Goal: Information Seeking & Learning: Check status

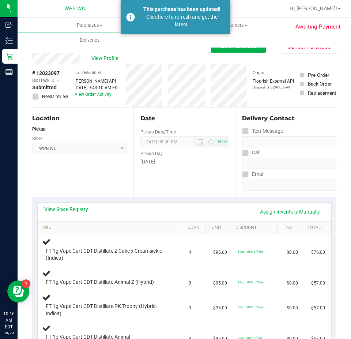
scroll to position [73, 0]
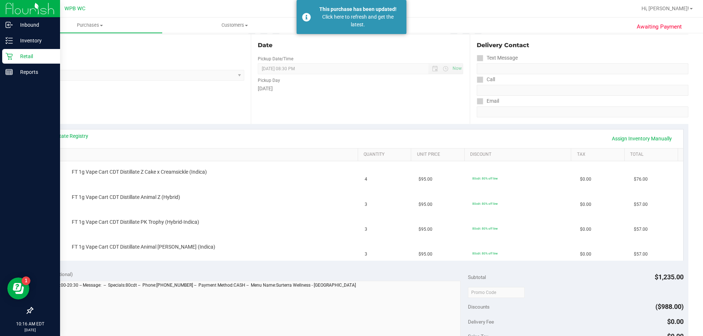
click at [22, 58] on p "Retail" at bounding box center [35, 56] width 44 height 9
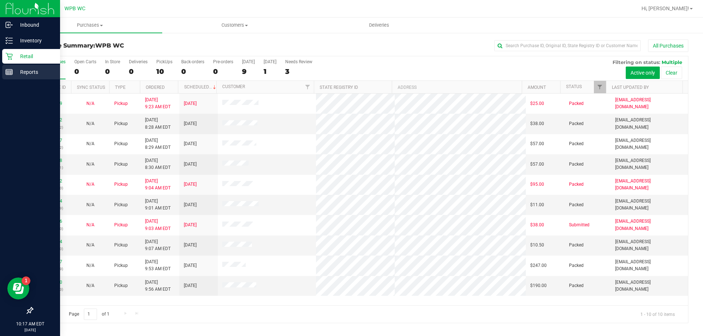
click at [25, 74] on p "Reports" at bounding box center [35, 72] width 44 height 9
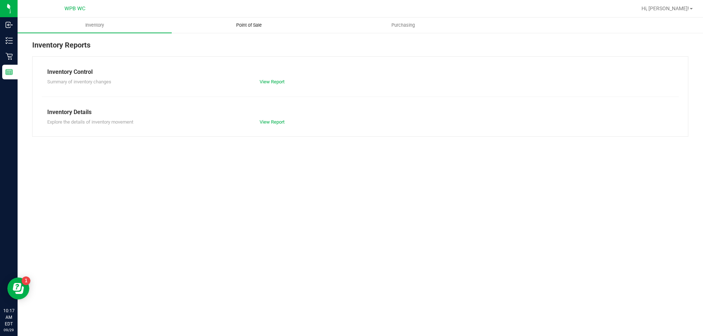
click at [244, 22] on span "Point of Sale" at bounding box center [248, 25] width 45 height 7
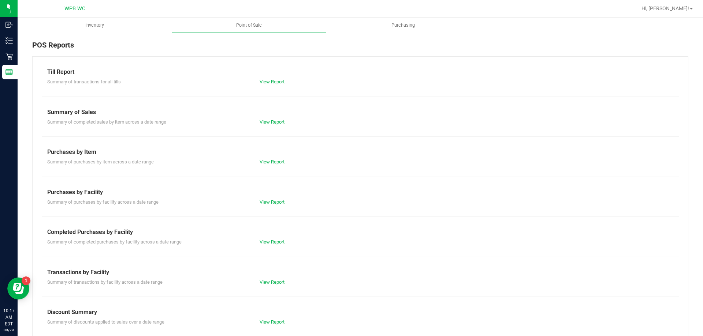
click at [273, 244] on link "View Report" at bounding box center [272, 241] width 25 height 5
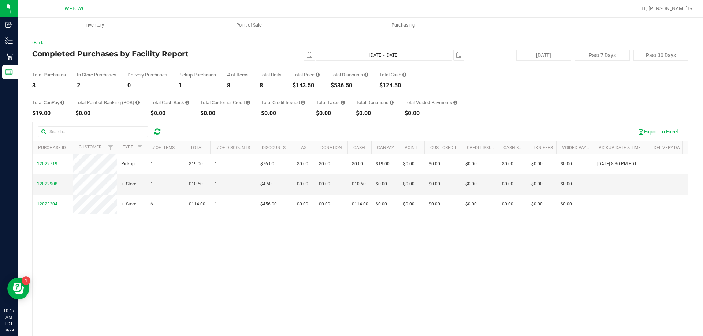
scroll to position [0, 9]
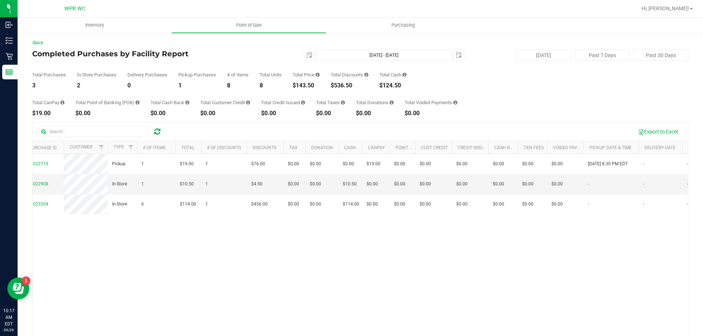
drag, startPoint x: 113, startPoint y: 234, endPoint x: 152, endPoint y: 238, distance: 39.4
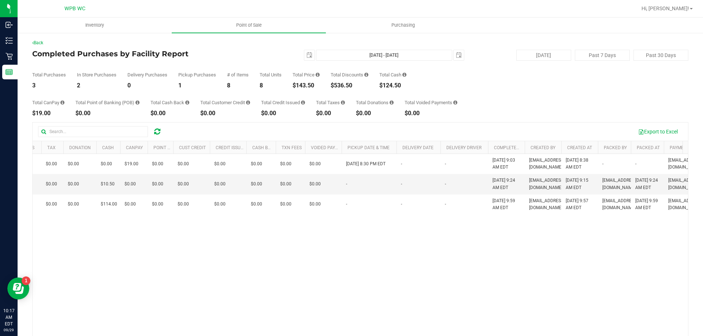
scroll to position [0, 403]
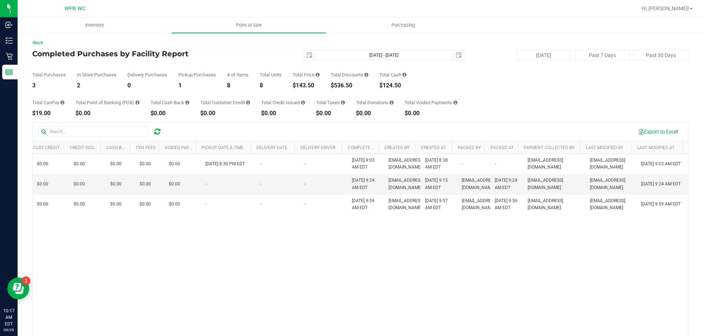
drag, startPoint x: 103, startPoint y: 233, endPoint x: 181, endPoint y: 238, distance: 78.5
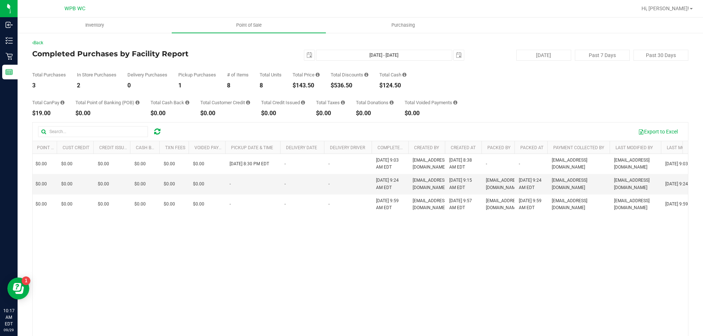
scroll to position [0, 0]
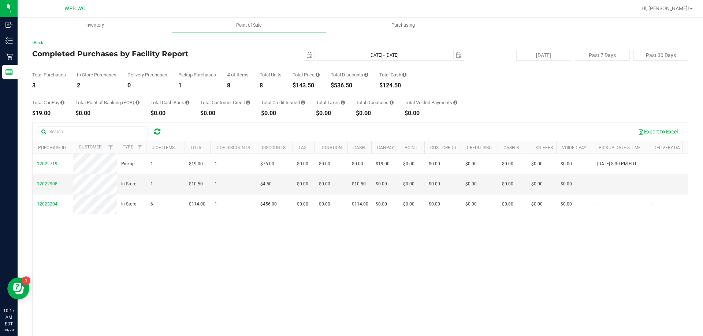
drag, startPoint x: 219, startPoint y: 235, endPoint x: 19, endPoint y: 216, distance: 201.5
drag, startPoint x: 313, startPoint y: 85, endPoint x: 298, endPoint y: 86, distance: 15.1
click at [298, 86] on div "$143.50" at bounding box center [306, 86] width 27 height 6
copy div "143.50"
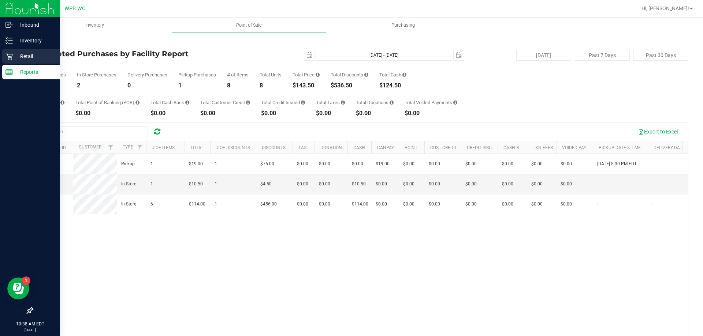
click at [29, 52] on p "Retail" at bounding box center [35, 56] width 44 height 9
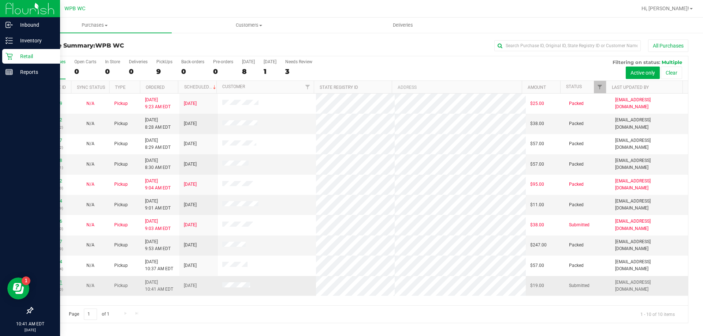
click at [53, 282] on link "12023541" at bounding box center [52, 282] width 21 height 5
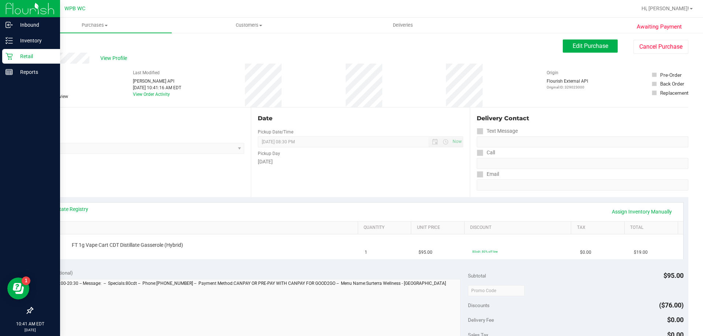
click at [10, 55] on icon at bounding box center [8, 56] width 7 height 7
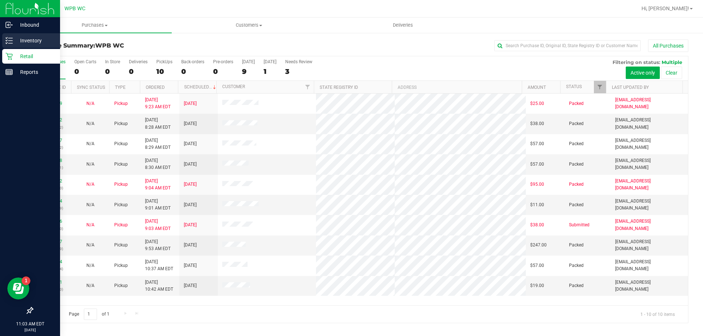
click at [30, 42] on p "Inventory" at bounding box center [35, 40] width 44 height 9
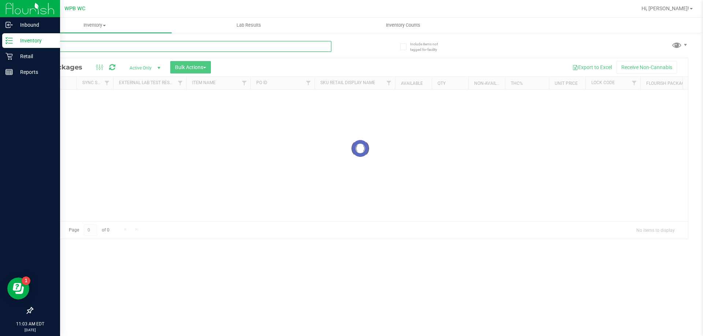
click at [105, 50] on input "text" at bounding box center [181, 46] width 299 height 11
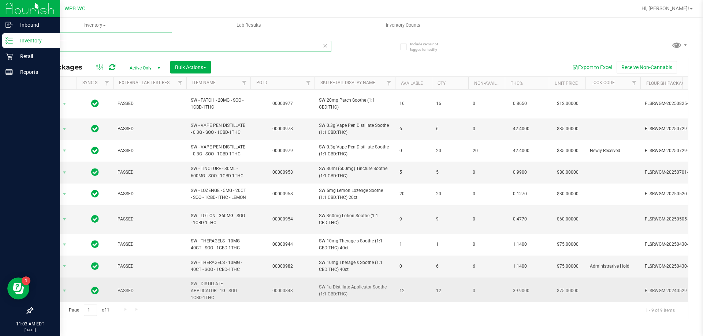
type input "soothe"
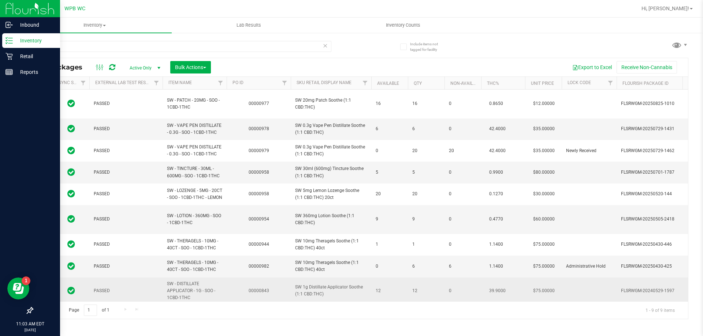
scroll to position [0, 101]
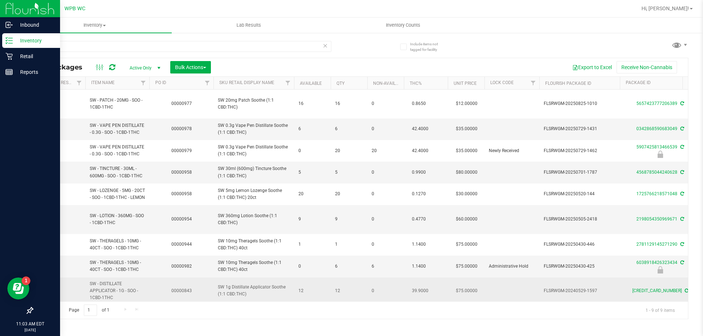
drag, startPoint x: 502, startPoint y: 282, endPoint x: 535, endPoint y: 284, distance: 32.6
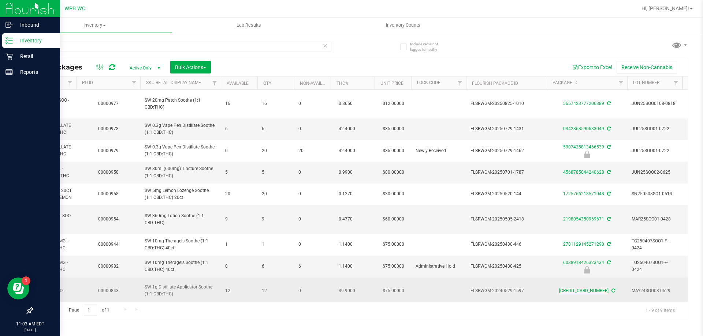
click at [351, 289] on link "[CREDIT_CARD_NUMBER]" at bounding box center [583, 291] width 49 height 5
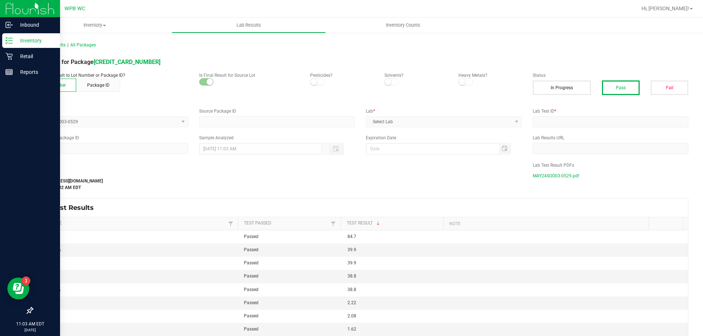
type input "[CREDIT_CARD_NUMBER]"
type input "IE30006-08"
type input "[DATE] 10:16 AM"
click at [351, 179] on span "MAY24SOO03-0529.pdf" at bounding box center [556, 176] width 46 height 11
click at [37, 44] on p "Inventory" at bounding box center [35, 40] width 44 height 9
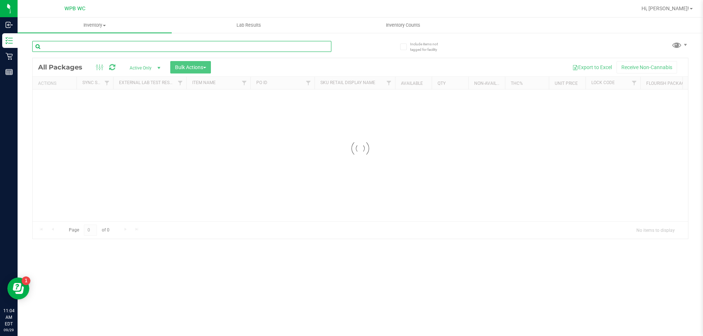
click at [88, 43] on div "Inventory All packages All inventory Waste log Create inventory Lab Results Inv…" at bounding box center [360, 177] width 685 height 319
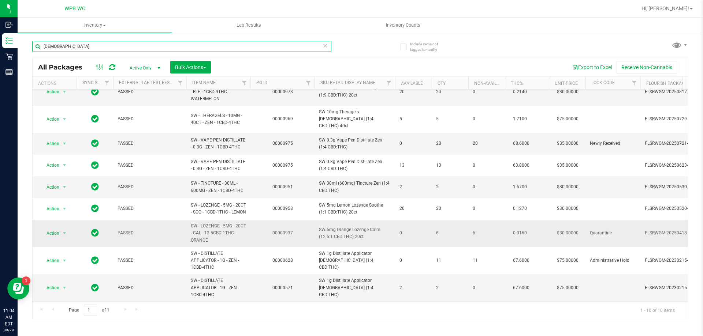
scroll to position [38, 0]
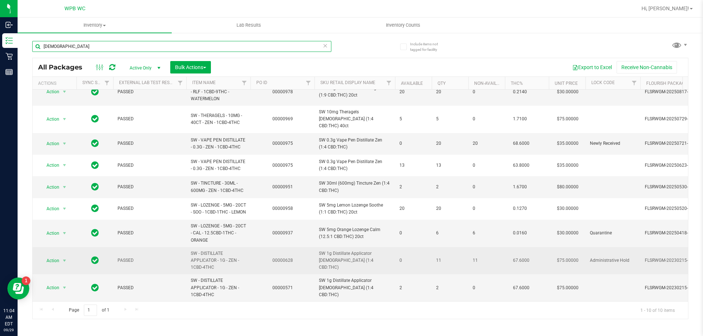
type input "[DEMOGRAPHIC_DATA]"
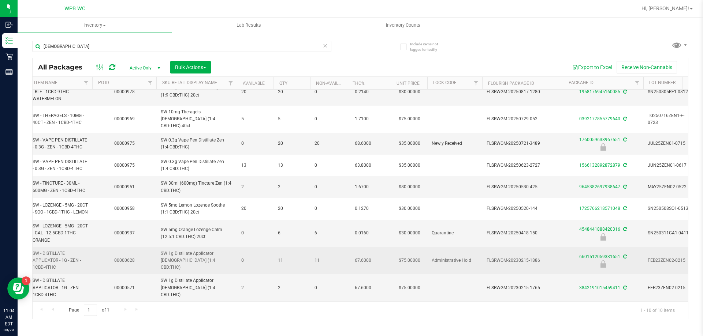
scroll to position [0, 279]
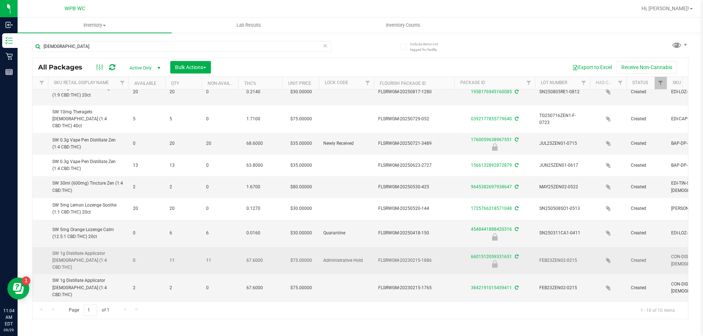
drag, startPoint x: 230, startPoint y: 254, endPoint x: 284, endPoint y: 255, distance: 54.6
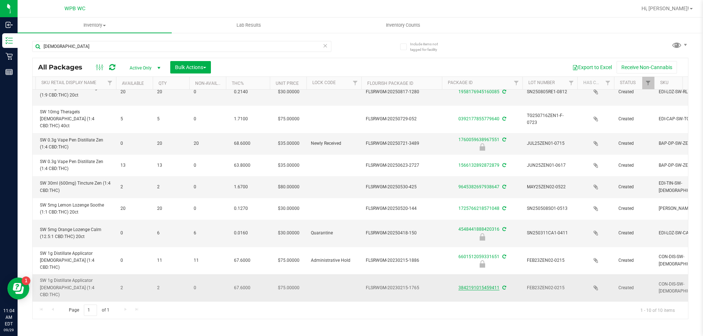
click at [351, 286] on link "3842191015459411" at bounding box center [478, 288] width 41 height 5
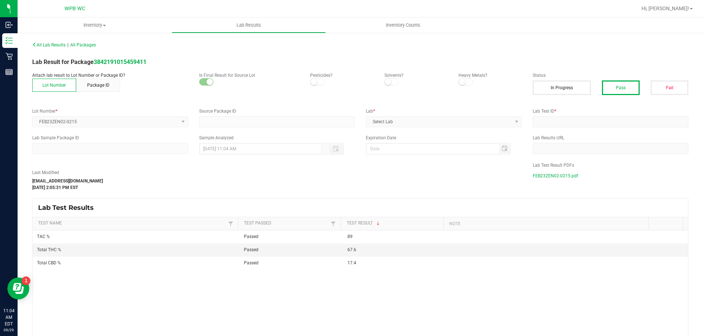
type input "3842191015459411"
type input "HB16008-06"
type input "[DATE] 10:54 AM"
click at [351, 173] on span "FEB23ZEN02-0215.pdf" at bounding box center [555, 176] width 45 height 11
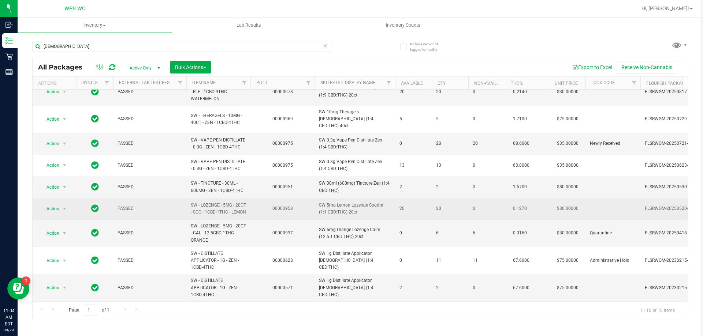
scroll to position [38, 0]
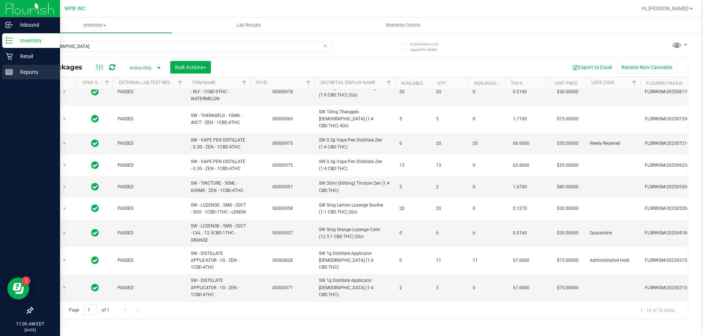
click at [33, 74] on p "Reports" at bounding box center [35, 72] width 44 height 9
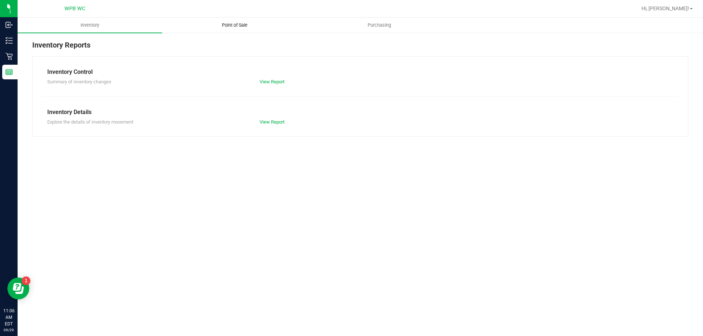
click at [231, 21] on uib-tab-heading "Point of Sale" at bounding box center [235, 25] width 144 height 15
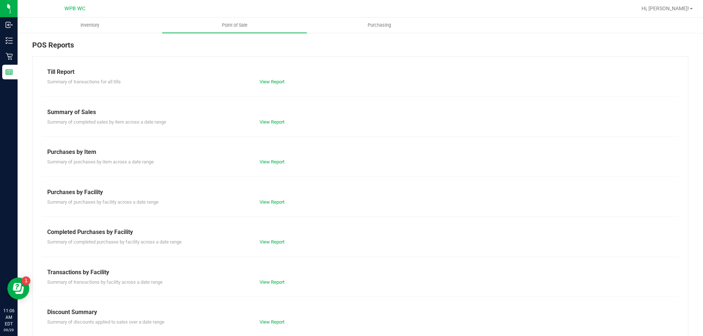
click at [280, 245] on div "View Report" at bounding box center [307, 242] width 106 height 7
click at [270, 238] on div "Summary of completed purchases by facility across a date range View Report" at bounding box center [360, 241] width 637 height 9
click at [264, 240] on link "View Report" at bounding box center [272, 241] width 25 height 5
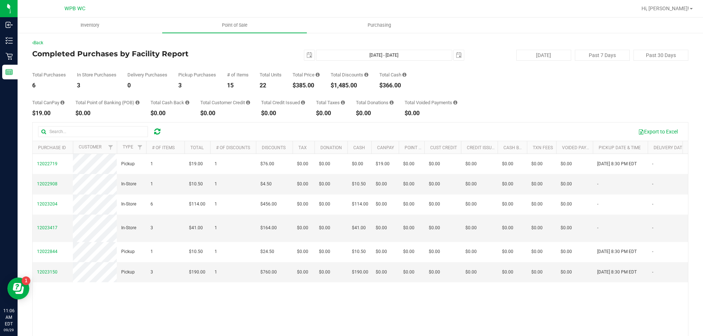
drag, startPoint x: 317, startPoint y: 87, endPoint x: 298, endPoint y: 87, distance: 19.0
click at [298, 87] on div "$385.00" at bounding box center [306, 86] width 27 height 6
copy div "385.00"
click at [351, 79] on div "Total Purchases 6 In Store Purchases 3 Delivery Purchases 0 Pickup Purchases 3 …" at bounding box center [360, 75] width 656 height 28
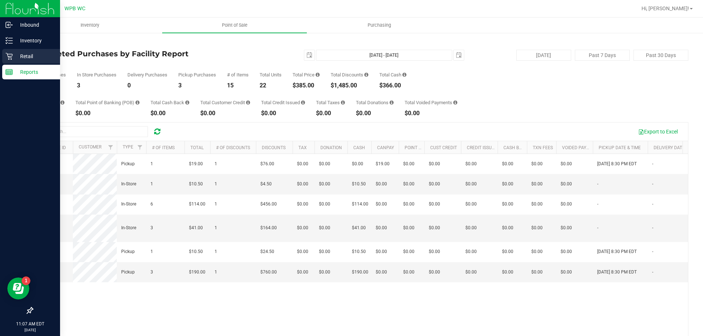
click at [18, 54] on p "Retail" at bounding box center [35, 56] width 44 height 9
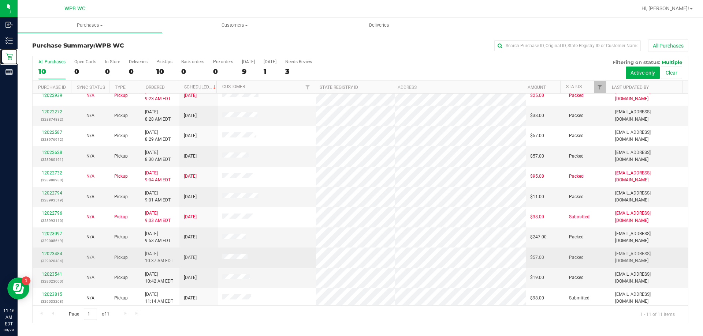
scroll to position [11, 0]
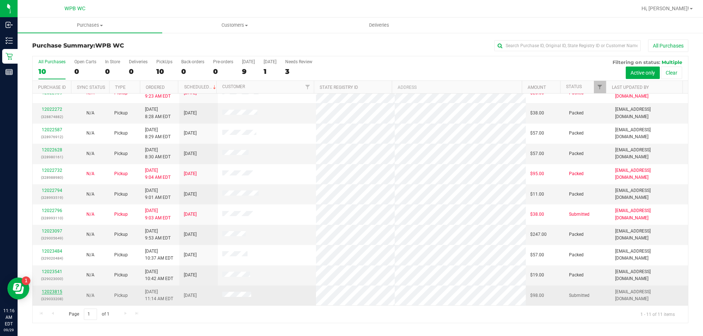
click at [45, 292] on link "12023815" at bounding box center [52, 292] width 21 height 5
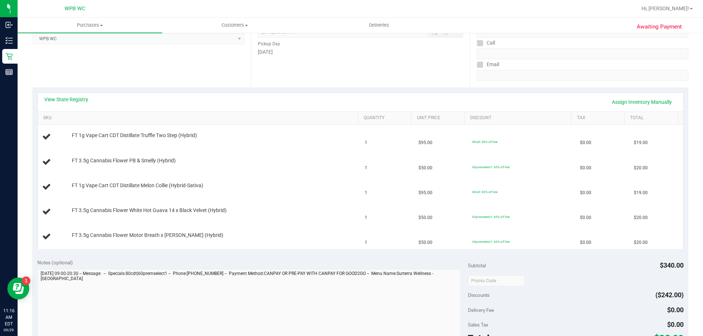
scroll to position [73, 0]
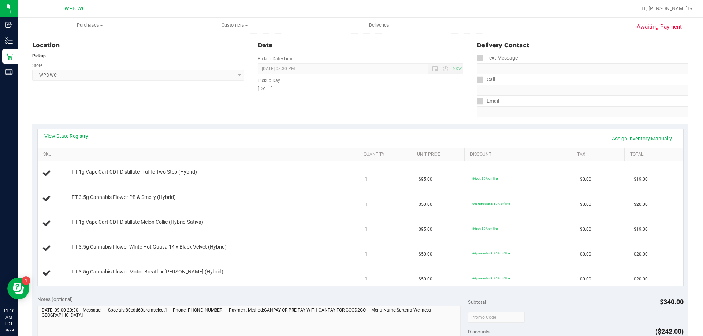
click at [81, 141] on div "View State Registry Assign Inventory Manually" at bounding box center [360, 139] width 632 height 12
click at [81, 137] on link "View State Registry" at bounding box center [66, 136] width 44 height 7
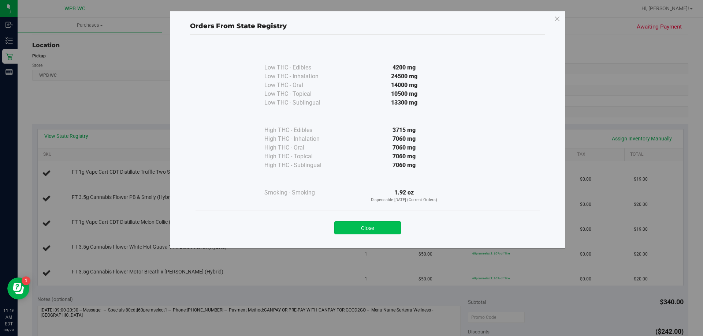
click at [351, 225] on button "Close" at bounding box center [367, 228] width 67 height 13
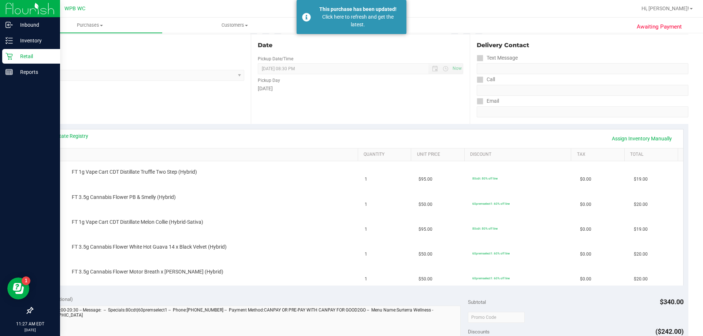
click at [11, 52] on div "Retail" at bounding box center [31, 56] width 58 height 15
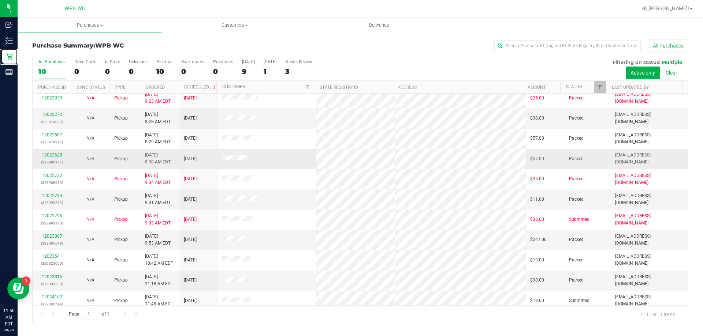
scroll to position [11, 0]
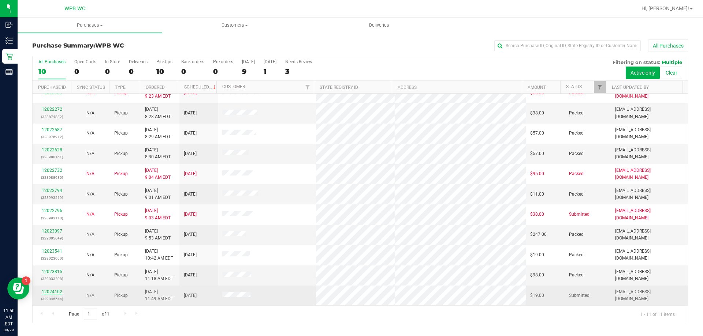
click at [56, 294] on link "12024102" at bounding box center [52, 292] width 21 height 5
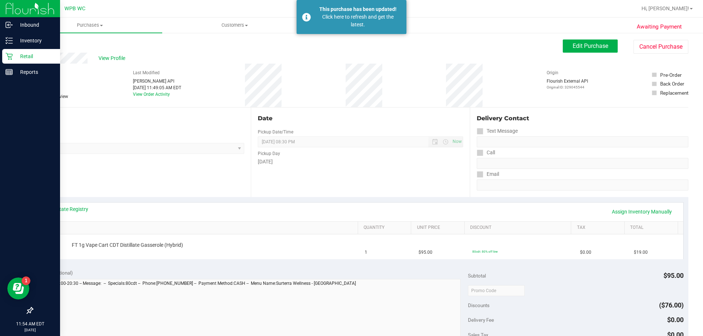
click at [29, 57] on p "Retail" at bounding box center [35, 56] width 44 height 9
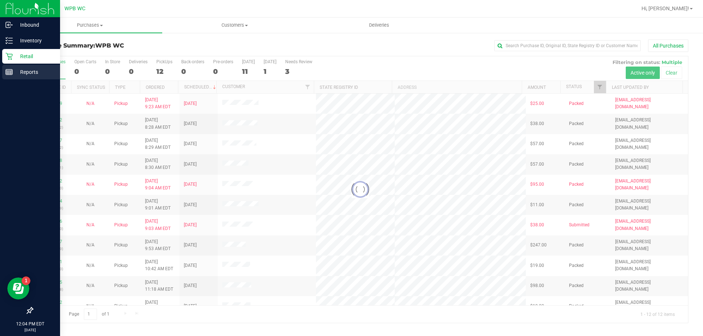
click at [22, 73] on p "Reports" at bounding box center [35, 72] width 44 height 9
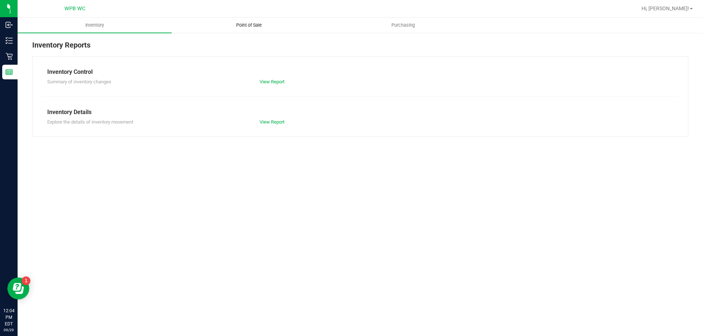
click at [261, 26] on span "Point of Sale" at bounding box center [248, 25] width 45 height 7
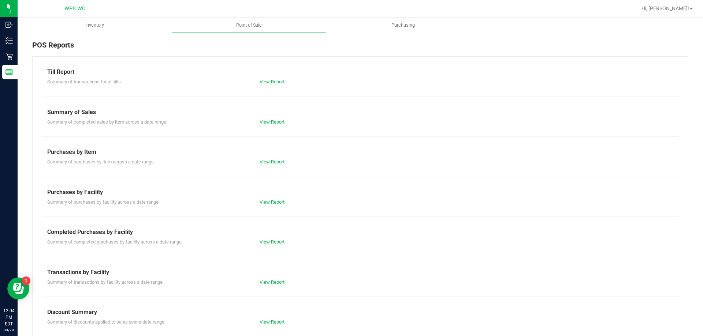
click at [279, 242] on link "View Report" at bounding box center [272, 241] width 25 height 5
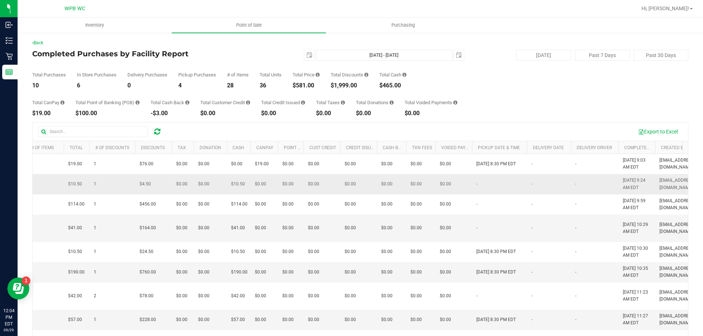
scroll to position [0, 403]
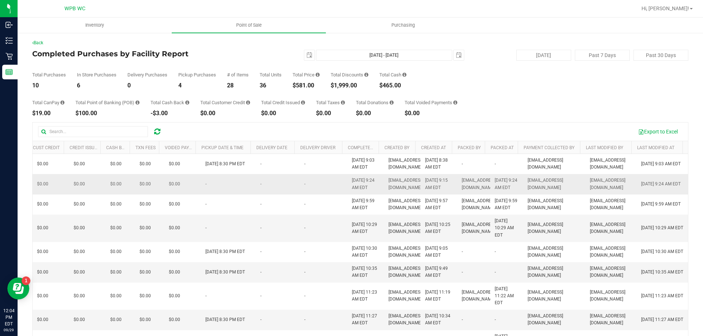
drag, startPoint x: 272, startPoint y: 201, endPoint x: 416, endPoint y: 201, distance: 144.3
click at [351, 148] on link "Last Modified At" at bounding box center [655, 147] width 37 height 5
click at [351, 145] on th "Last Modified At" at bounding box center [656, 147] width 51 height 13
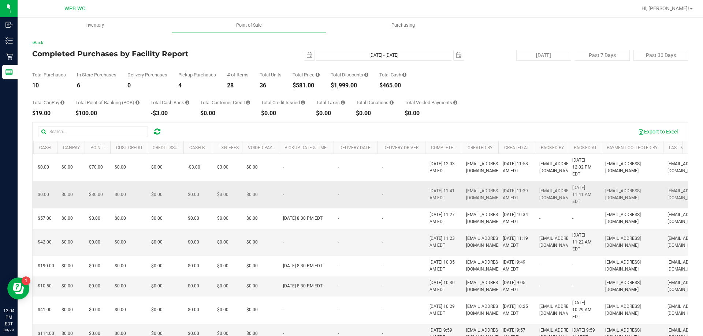
scroll to position [0, 0]
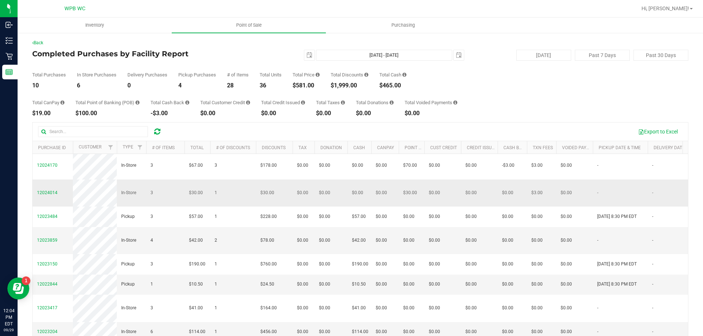
drag, startPoint x: 596, startPoint y: 186, endPoint x: 419, endPoint y: 192, distance: 177.7
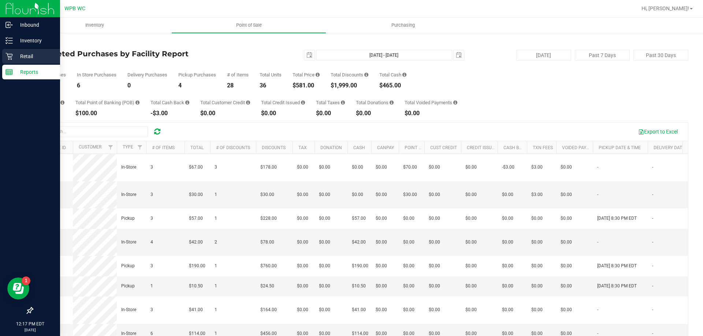
click at [18, 62] on div "Retail" at bounding box center [31, 56] width 58 height 15
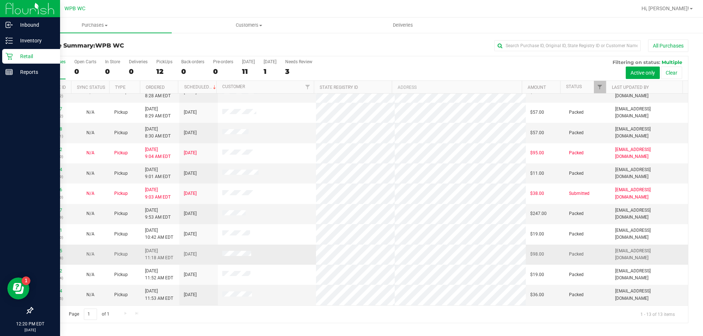
scroll to position [51, 0]
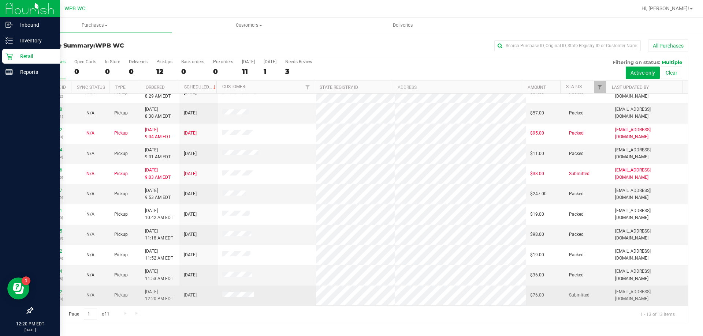
click at [47, 292] on link "12024362" at bounding box center [52, 292] width 21 height 5
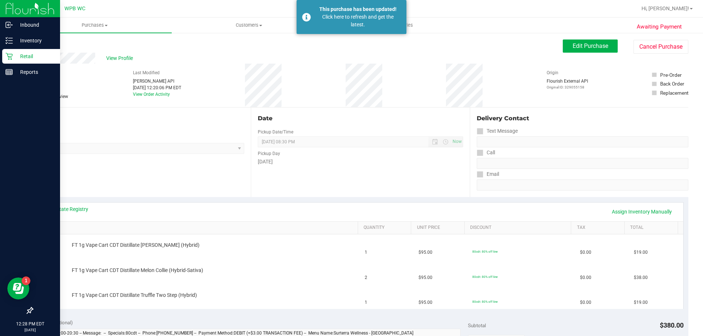
click at [21, 58] on p "Retail" at bounding box center [35, 56] width 44 height 9
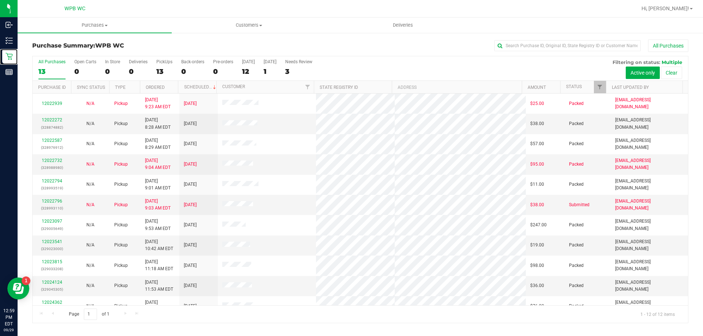
scroll to position [31, 0]
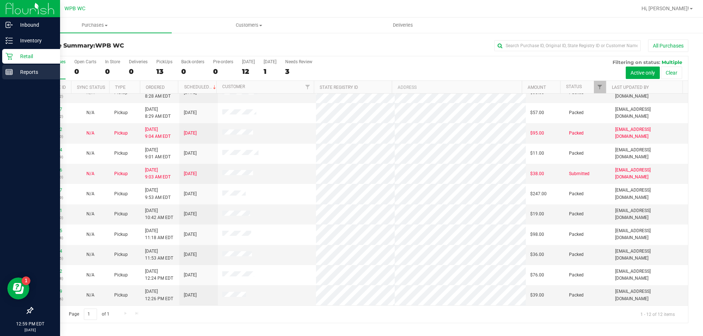
click at [10, 68] on div "Reports" at bounding box center [31, 72] width 58 height 15
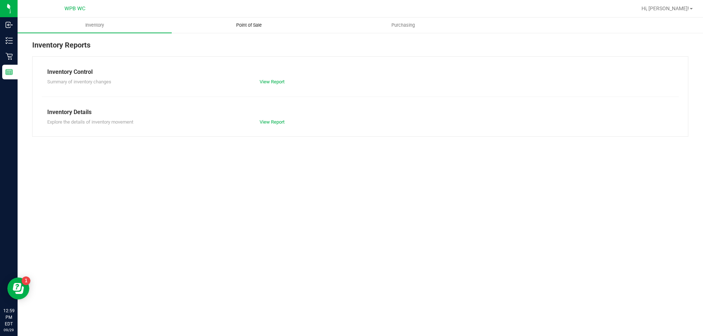
click at [259, 26] on span "Point of Sale" at bounding box center [248, 25] width 45 height 7
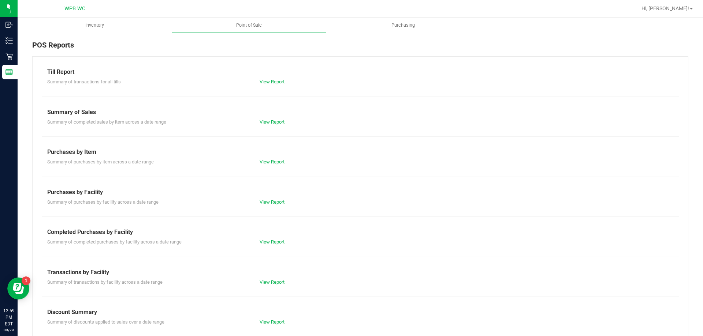
click at [264, 239] on link "View Report" at bounding box center [272, 241] width 25 height 5
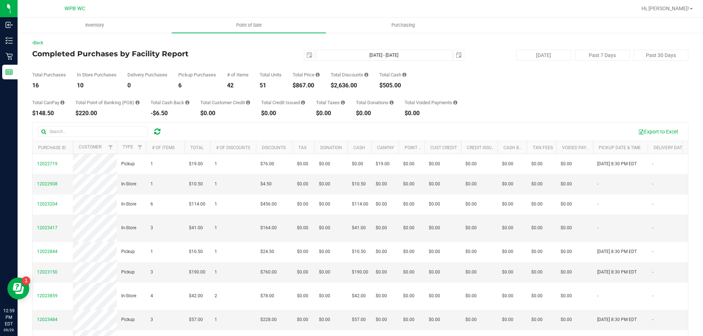
drag, startPoint x: 317, startPoint y: 88, endPoint x: 299, endPoint y: 84, distance: 18.6
click at [299, 84] on div "$867.00" at bounding box center [306, 86] width 27 height 6
copy div "867.00"
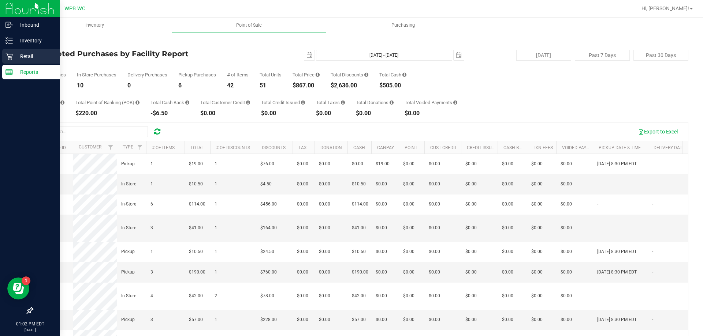
click at [12, 61] on div "Retail" at bounding box center [31, 56] width 58 height 15
